Goal: Task Accomplishment & Management: Use online tool/utility

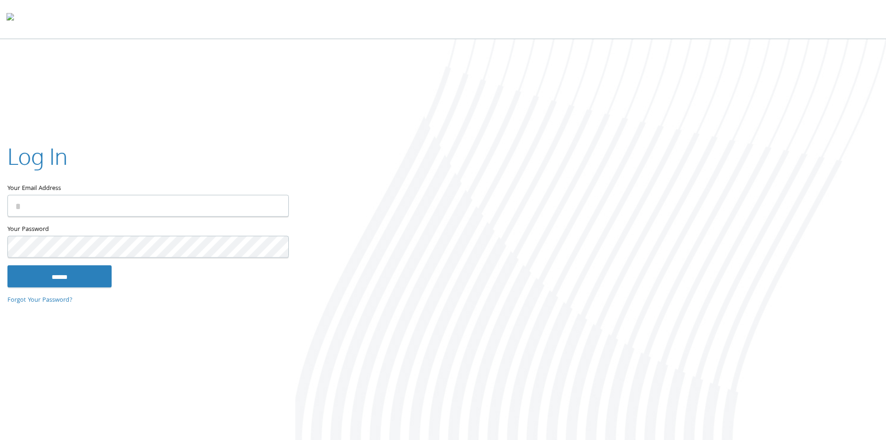
type input "**********"
click at [80, 278] on input "******" at bounding box center [59, 276] width 104 height 22
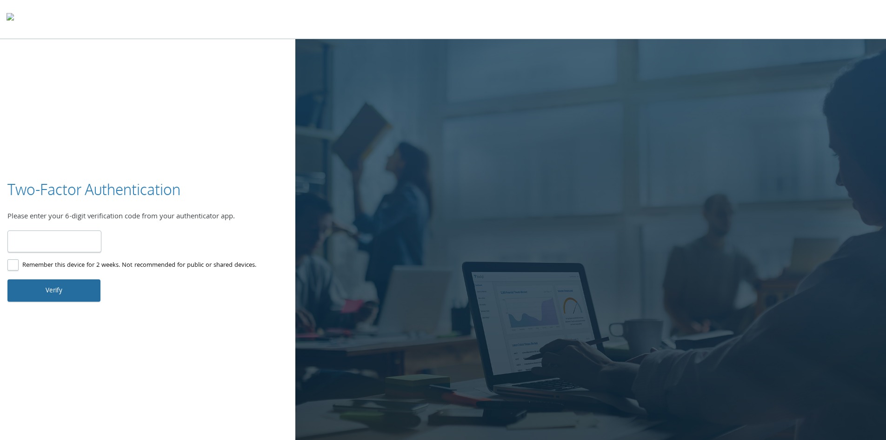
type input "******"
click at [66, 289] on button "Verify" at bounding box center [53, 290] width 93 height 22
